Goal: Navigation & Orientation: Understand site structure

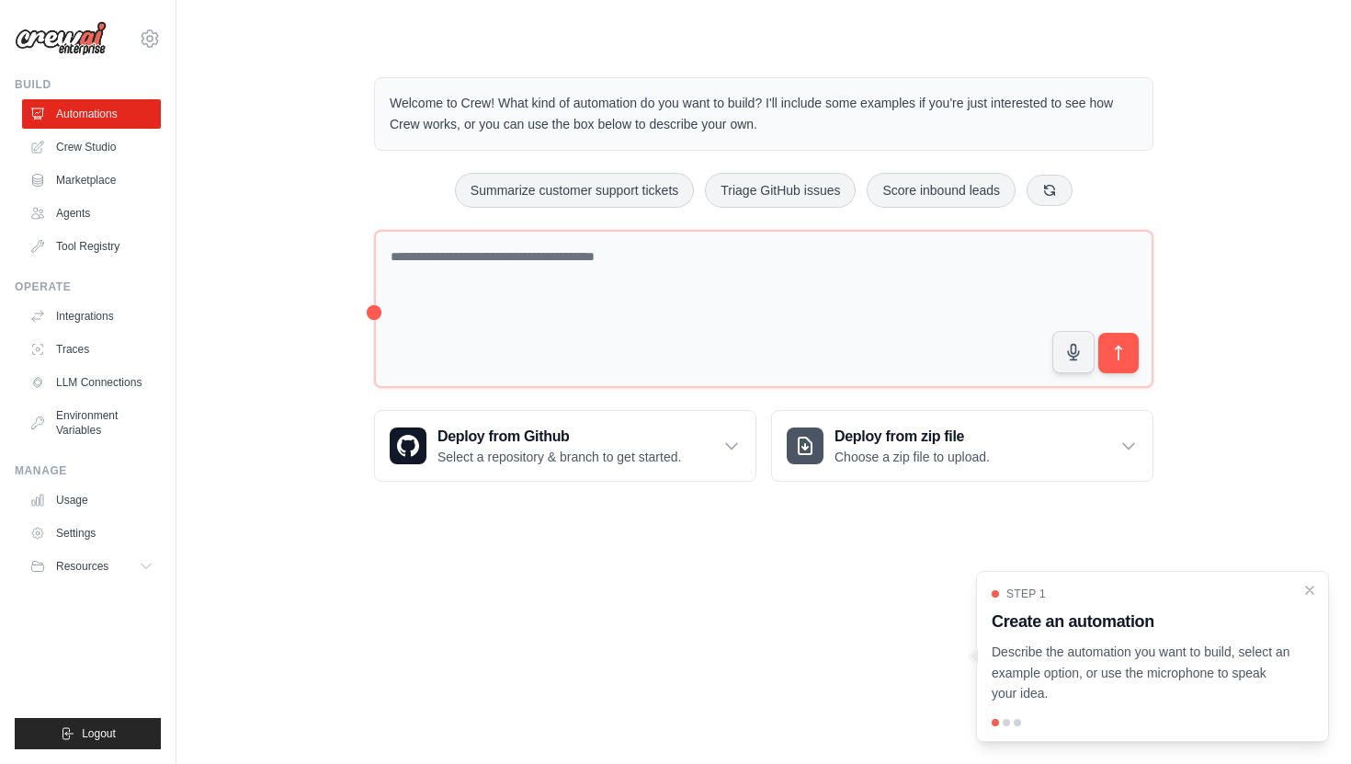
click at [834, 603] on body "[EMAIL_ADDRESS][DOMAIN_NAME] Settings Build Automations Crew Studio" at bounding box center [675, 382] width 1351 height 764
click at [104, 185] on link "Marketplace" at bounding box center [93, 179] width 139 height 29
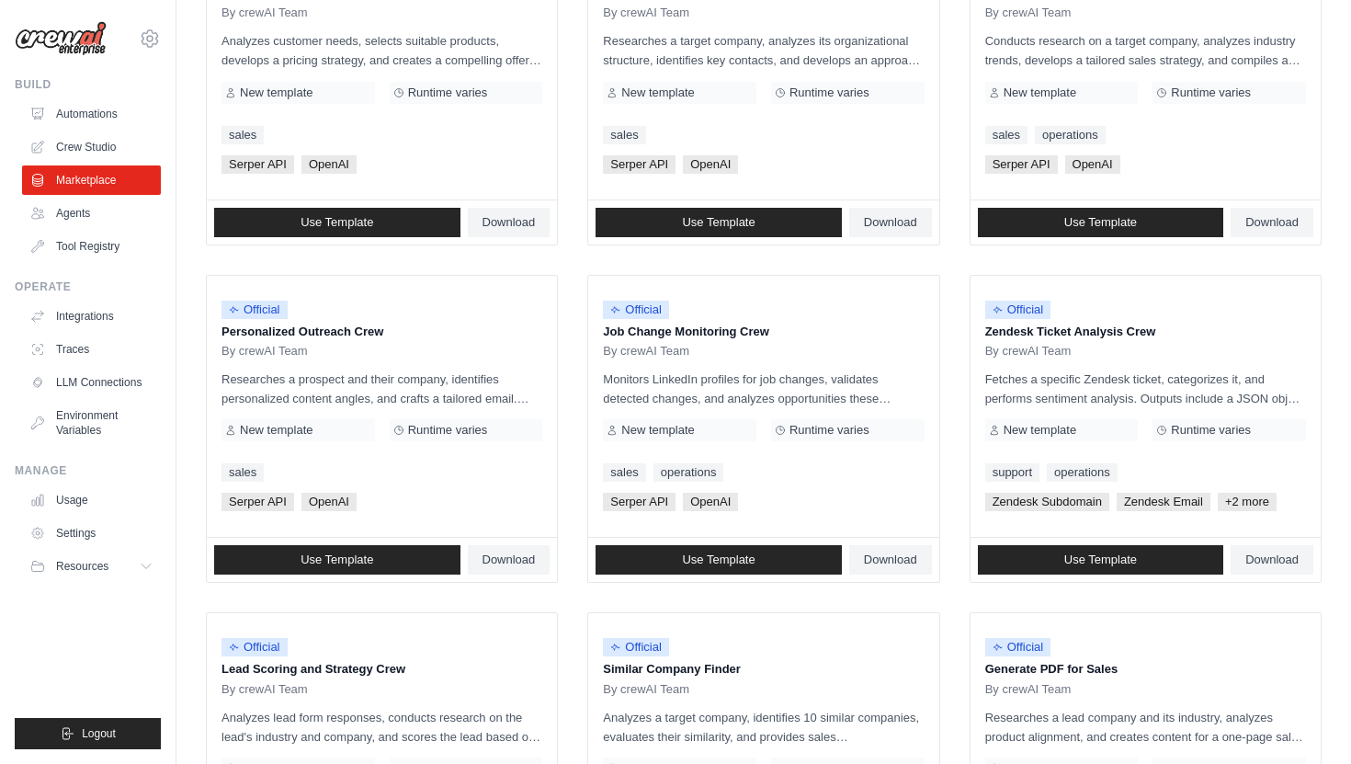
scroll to position [939, 0]
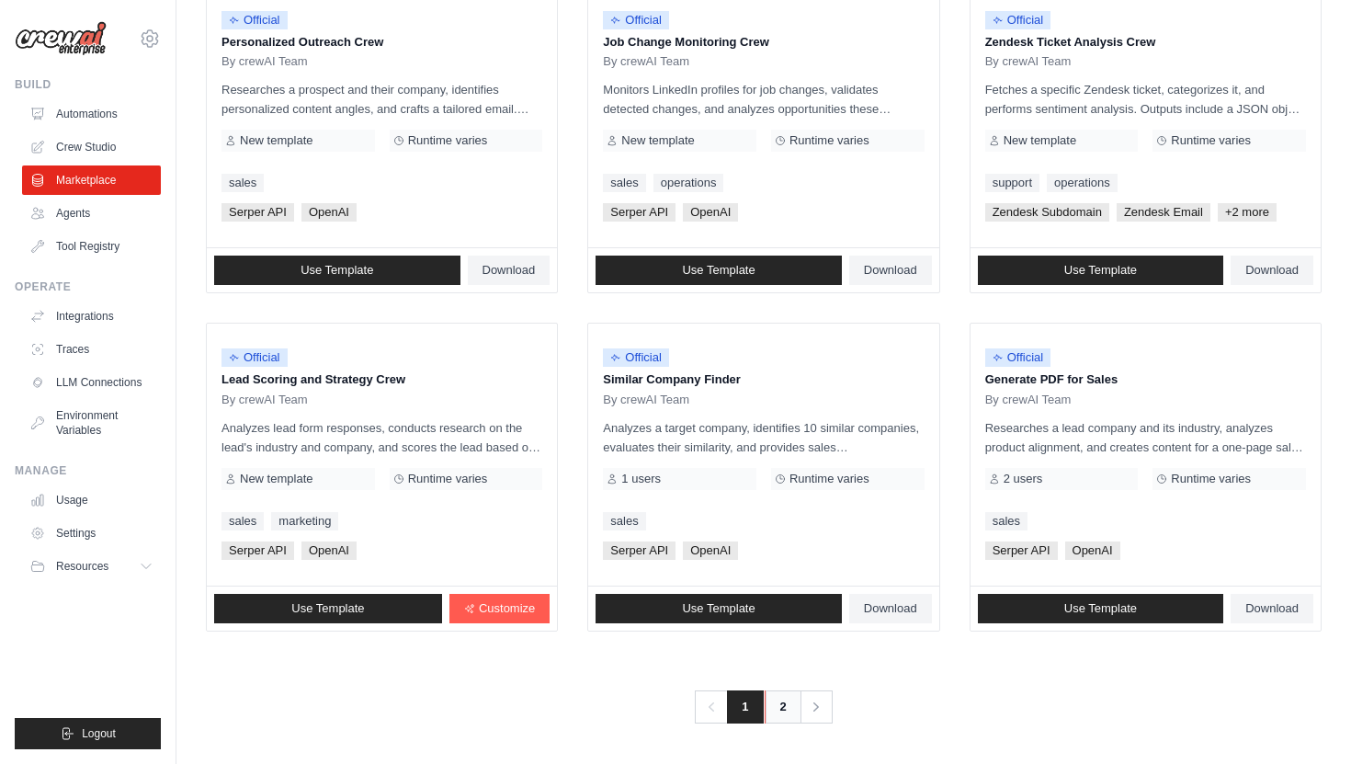
click at [771, 700] on link "2" at bounding box center [783, 706] width 37 height 33
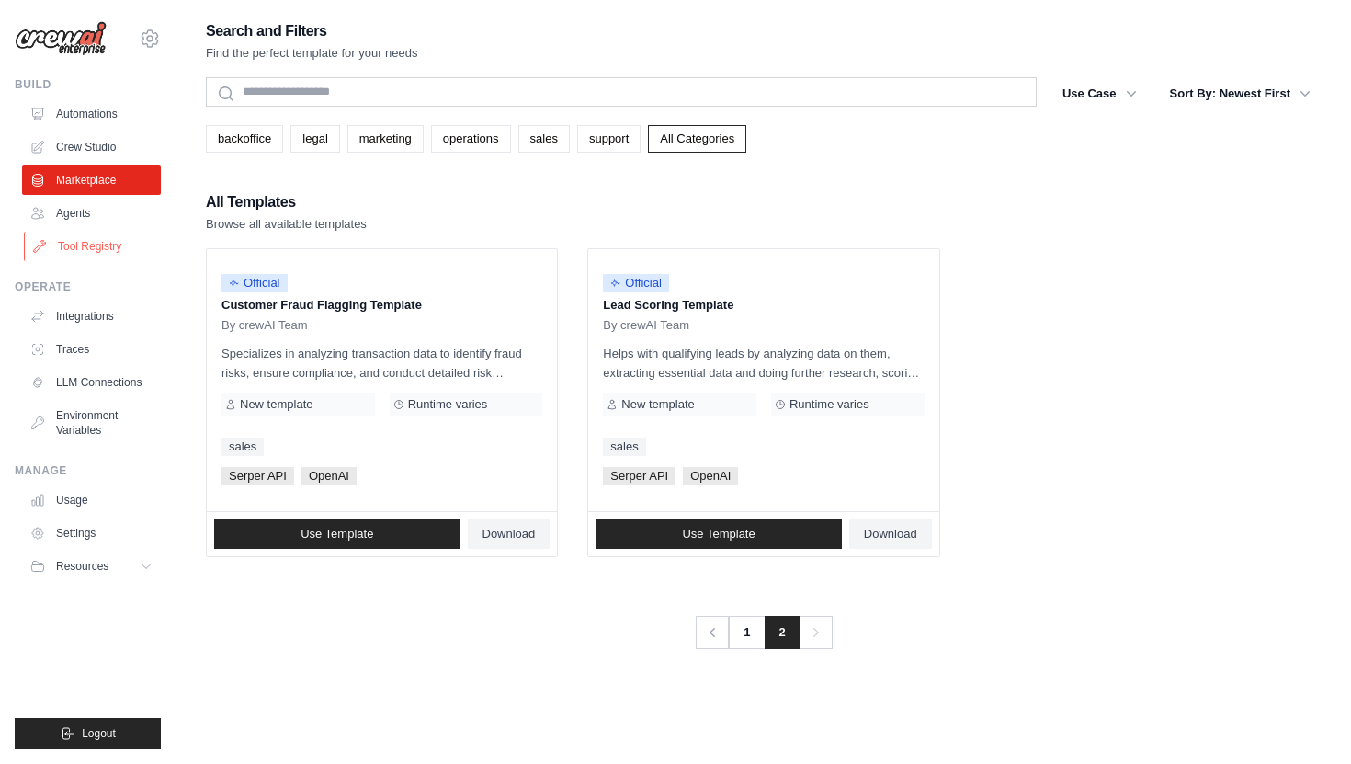
click at [96, 233] on link "Tool Registry" at bounding box center [93, 246] width 139 height 29
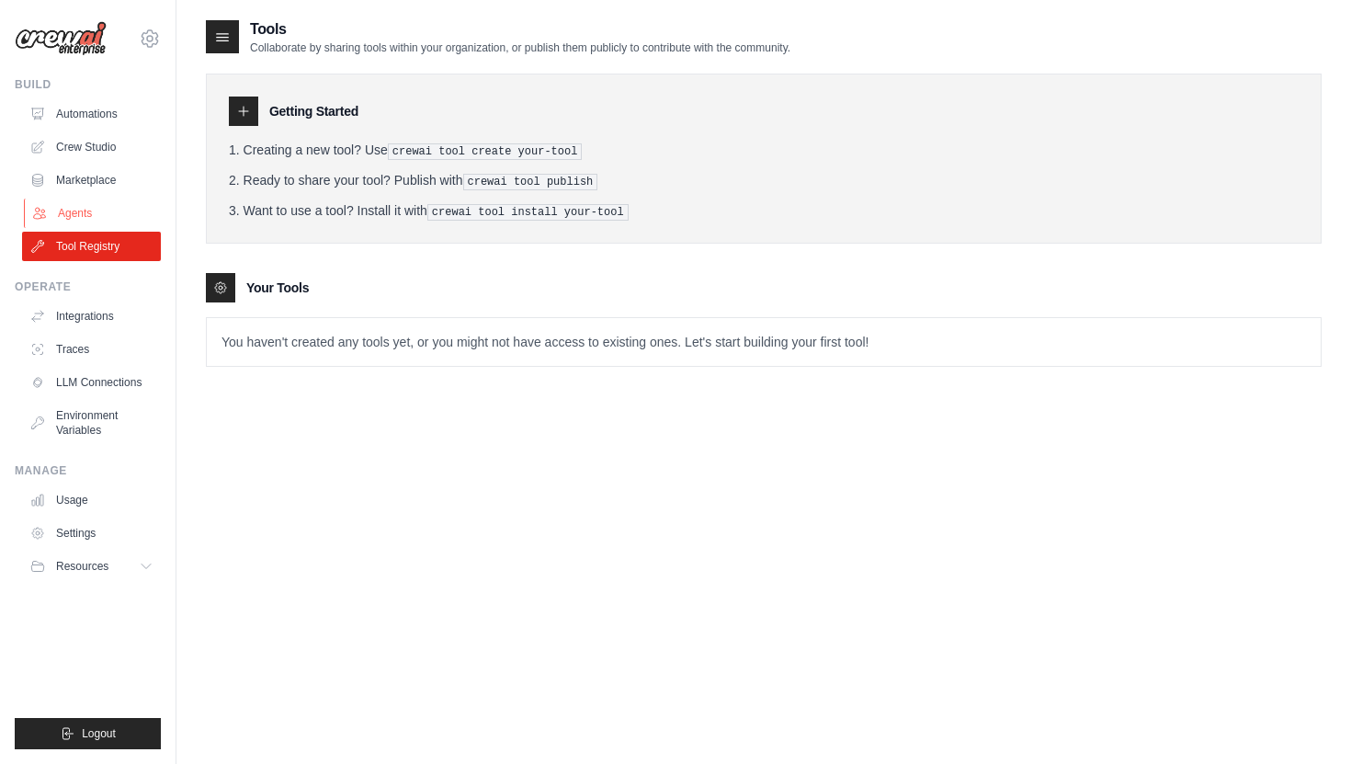
click at [82, 216] on link "Agents" at bounding box center [93, 213] width 139 height 29
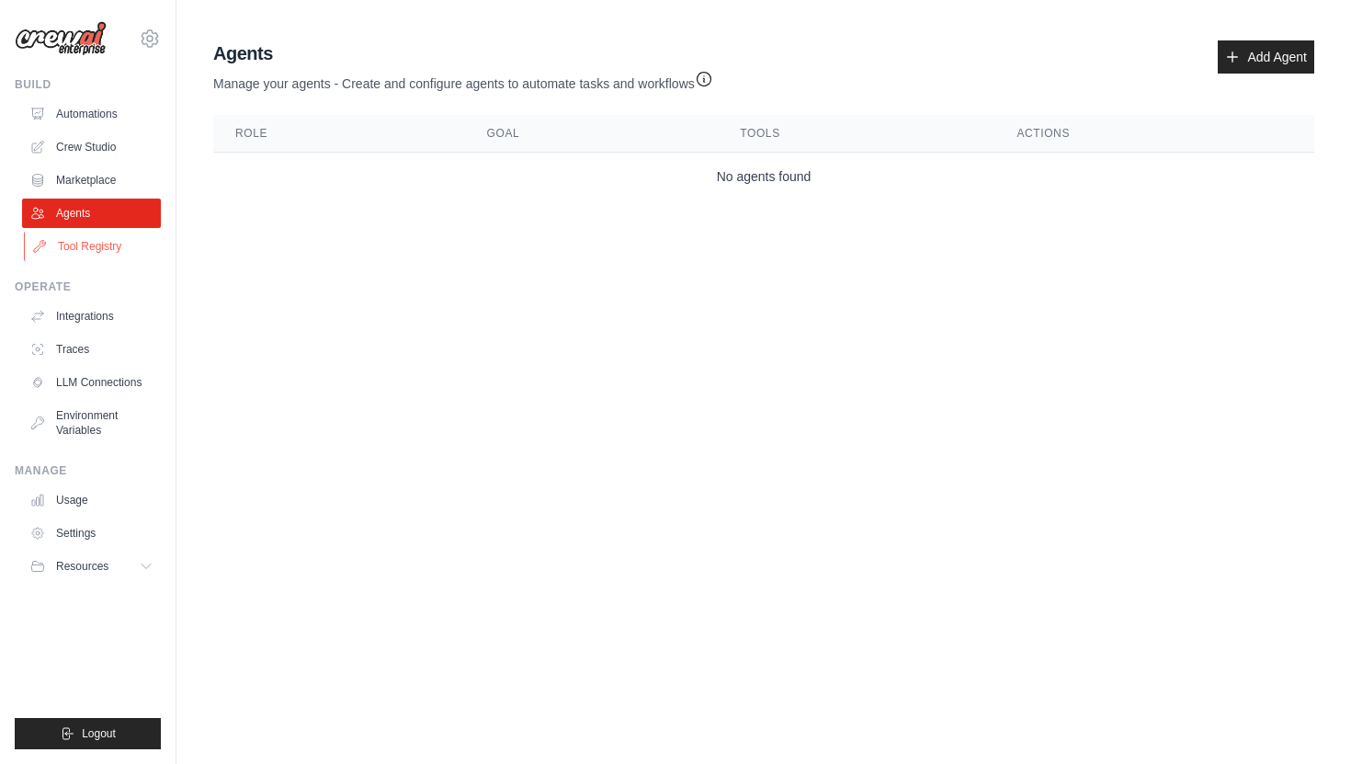
click at [93, 245] on link "Tool Registry" at bounding box center [93, 246] width 139 height 29
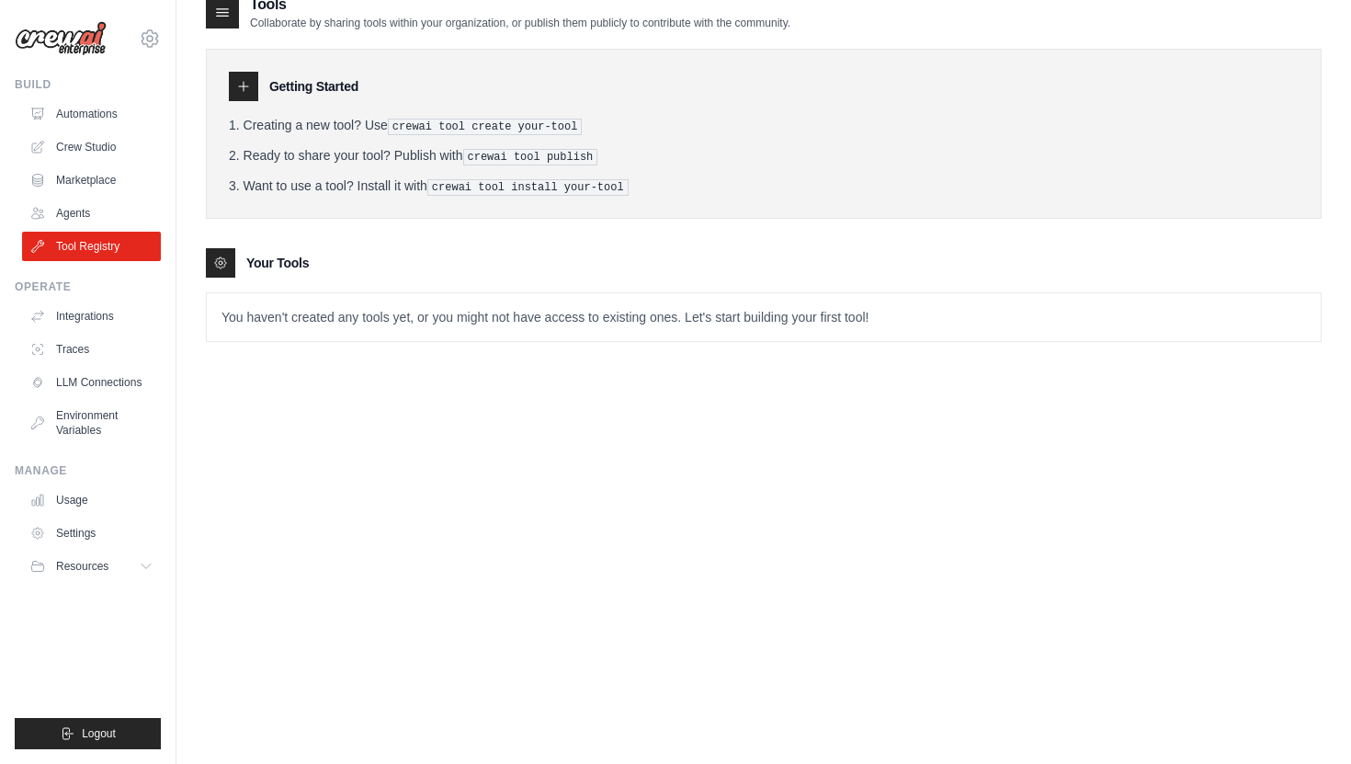
scroll to position [37, 0]
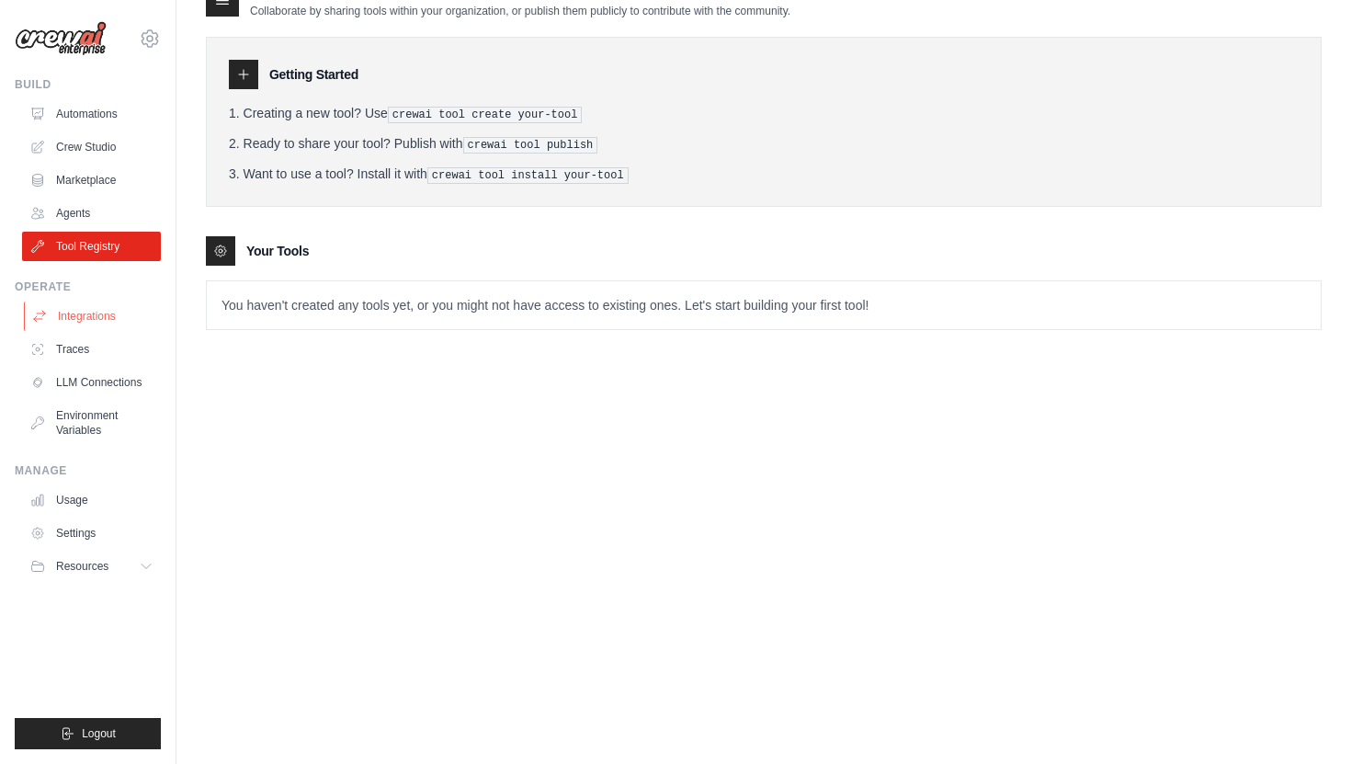
click at [89, 319] on link "Integrations" at bounding box center [93, 315] width 139 height 29
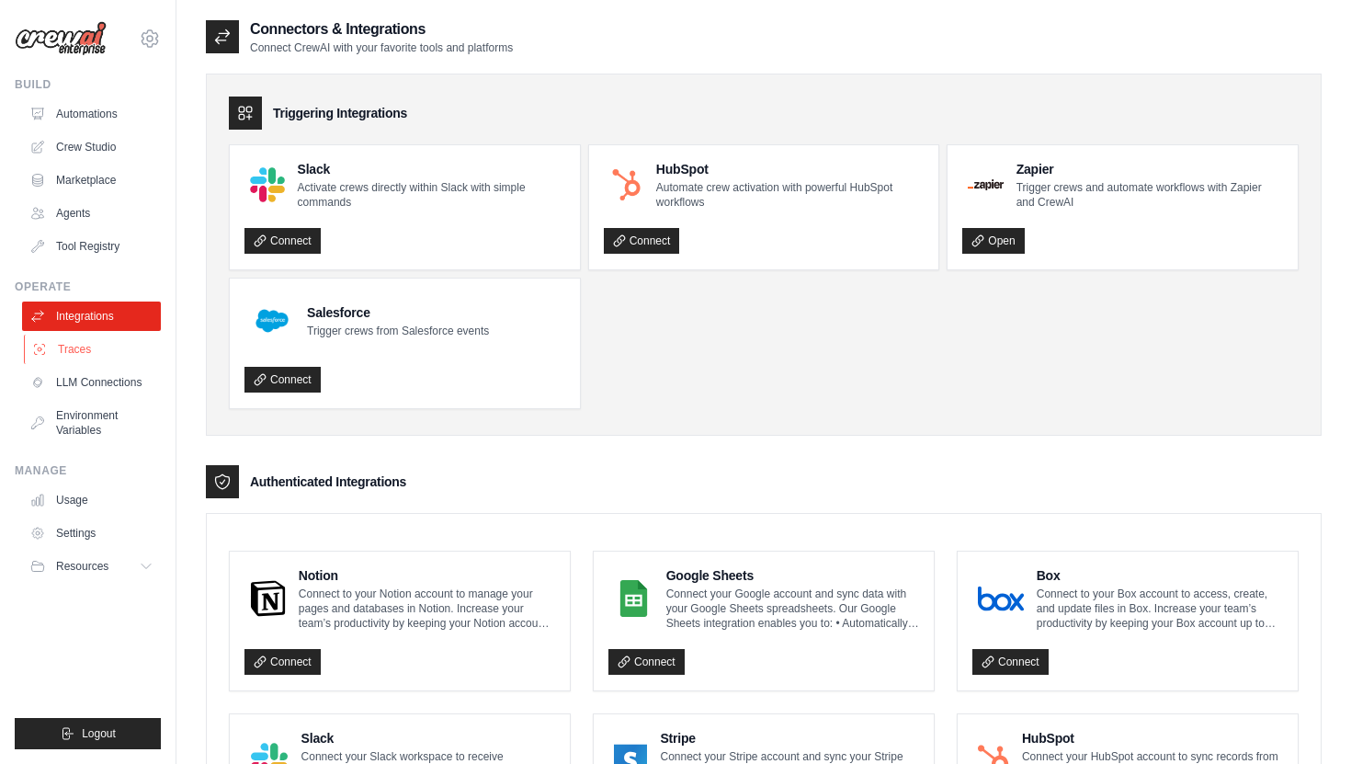
click at [105, 344] on link "Traces" at bounding box center [93, 349] width 139 height 29
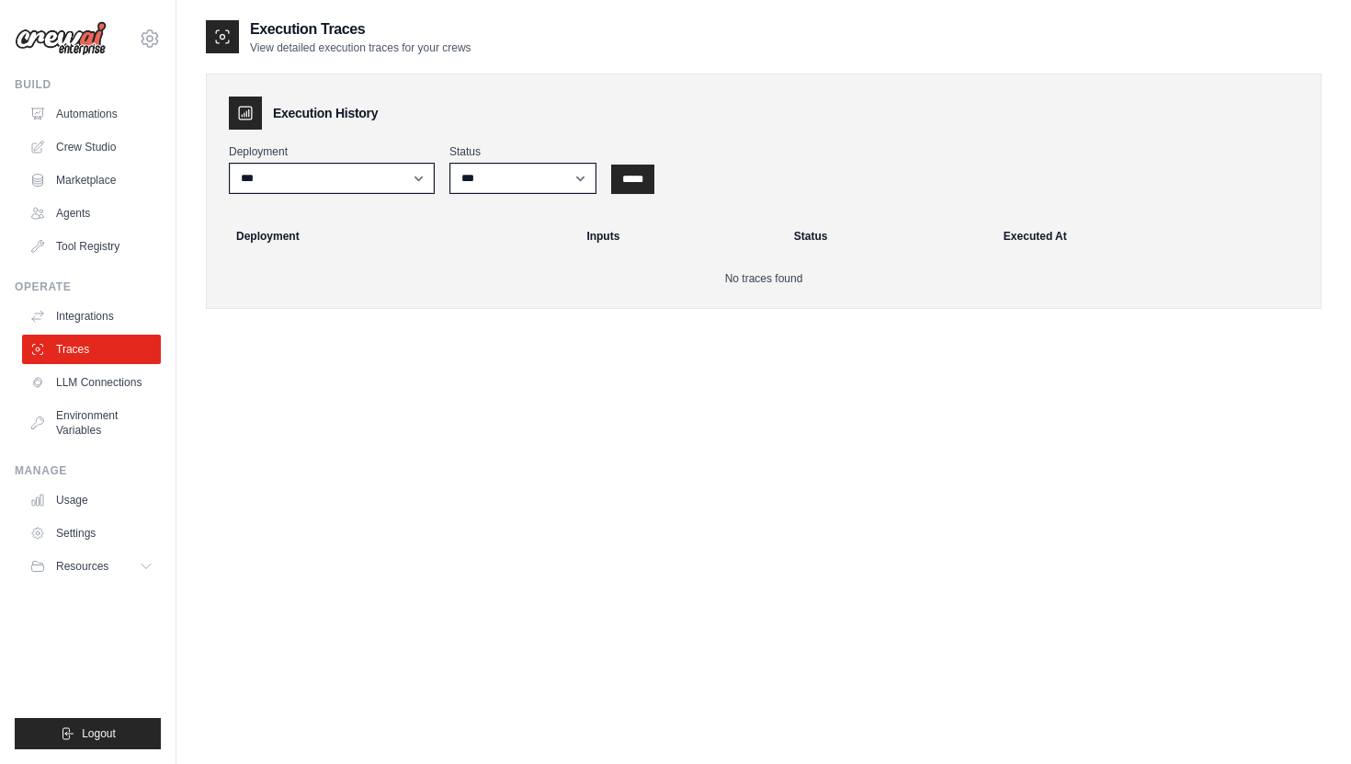
scroll to position [37, 0]
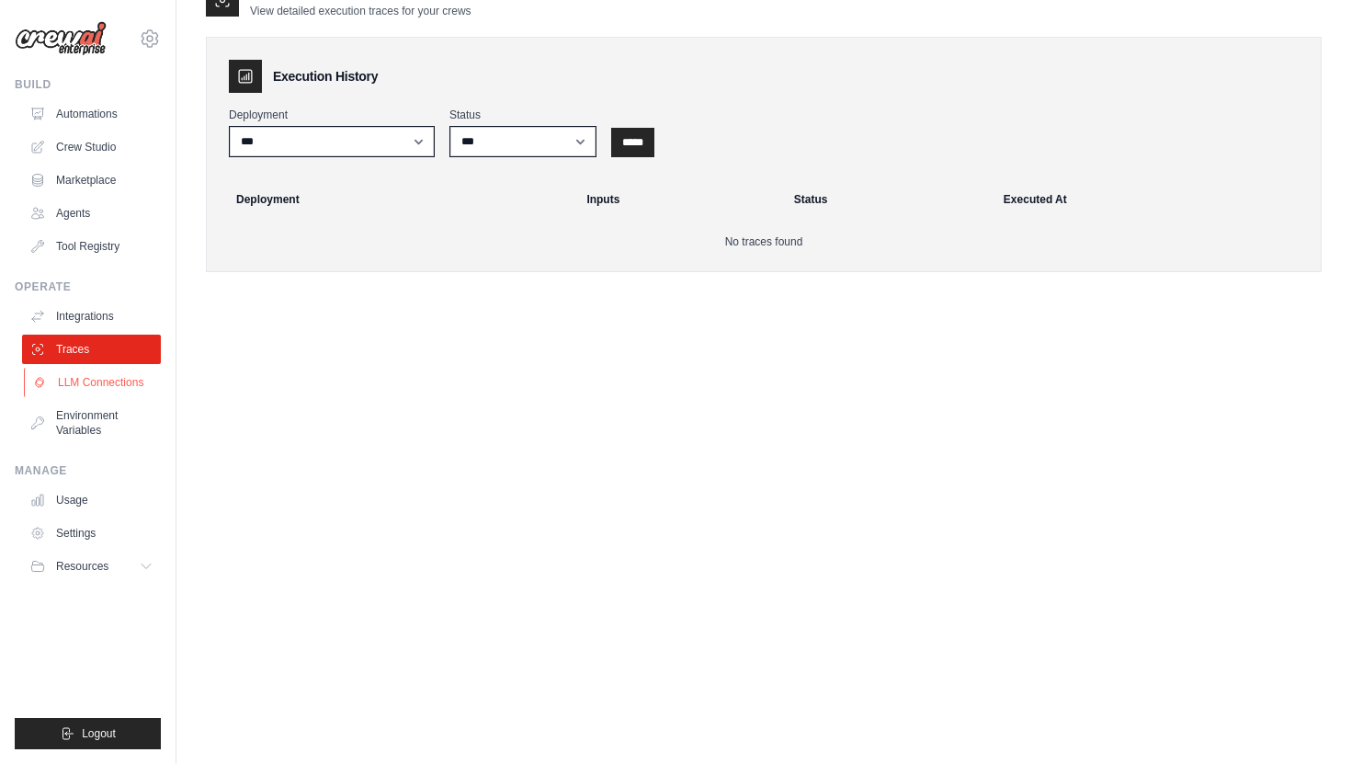
click at [134, 376] on link "LLM Connections" at bounding box center [93, 382] width 139 height 29
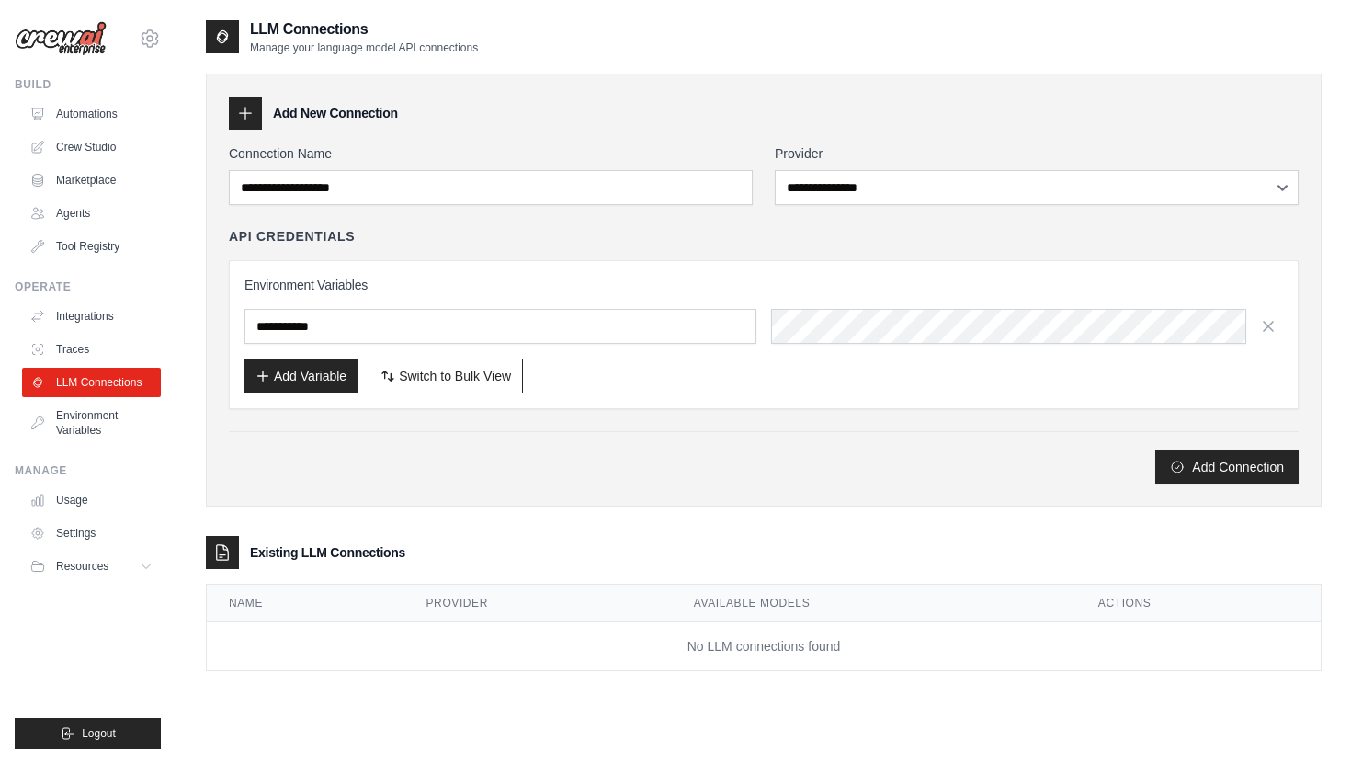
scroll to position [37, 0]
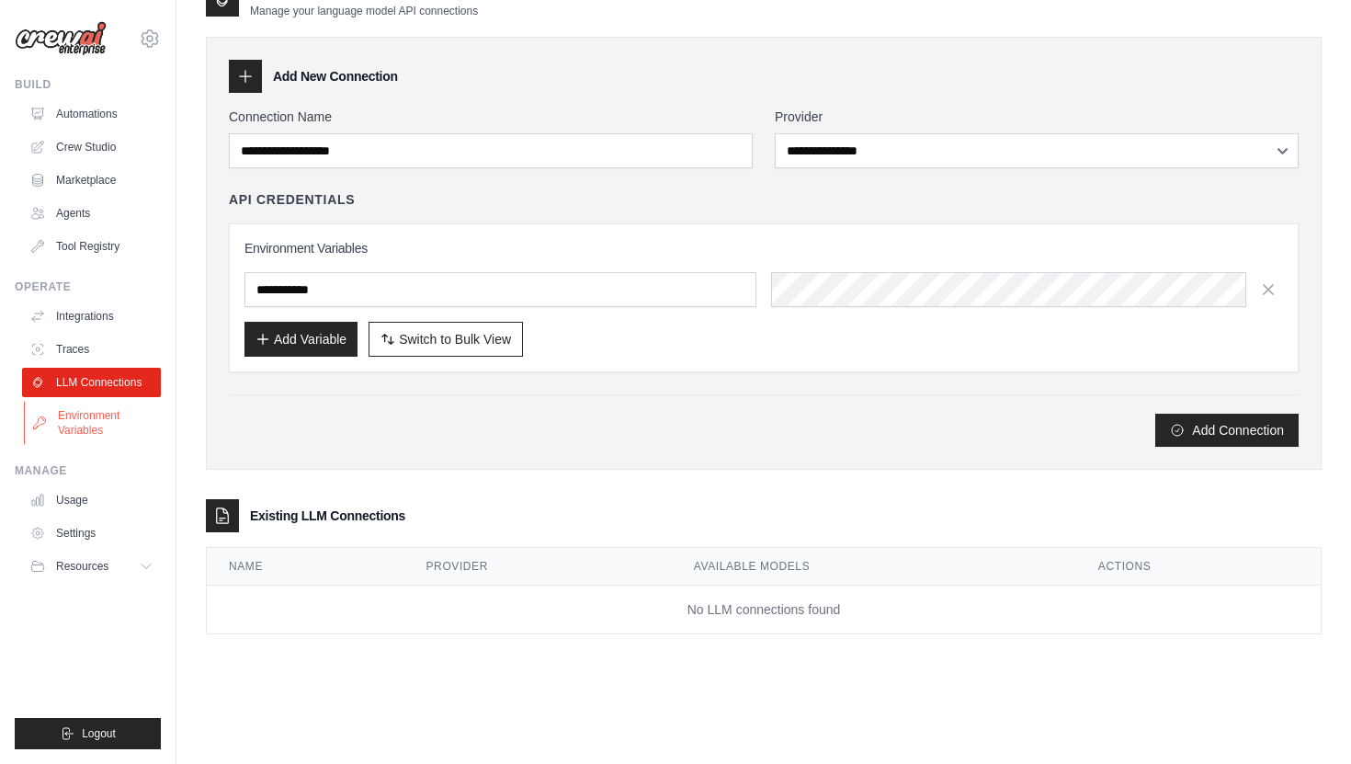
click at [125, 436] on link "Environment Variables" at bounding box center [93, 423] width 139 height 44
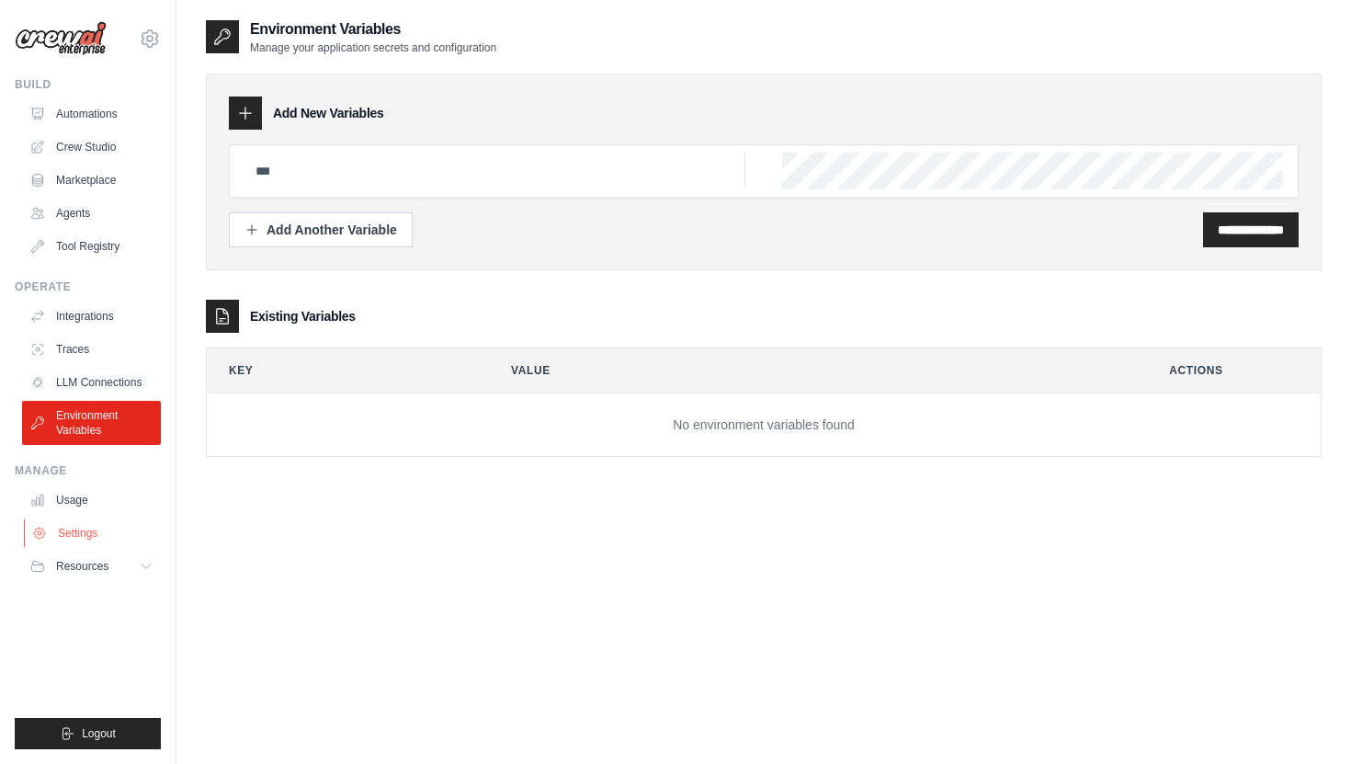
click at [136, 518] on link "Settings" at bounding box center [93, 532] width 139 height 29
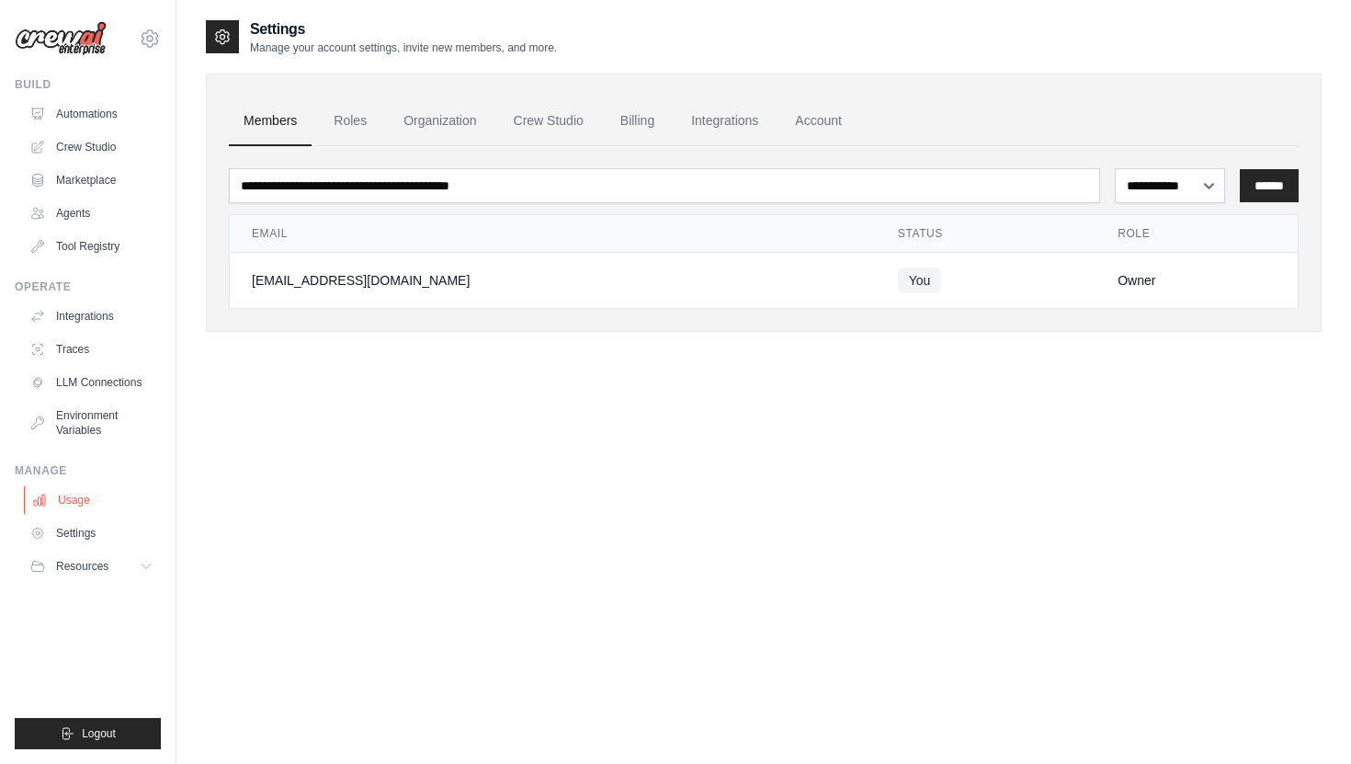
click at [103, 499] on link "Usage" at bounding box center [93, 499] width 139 height 29
